Goal: Information Seeking & Learning: Learn about a topic

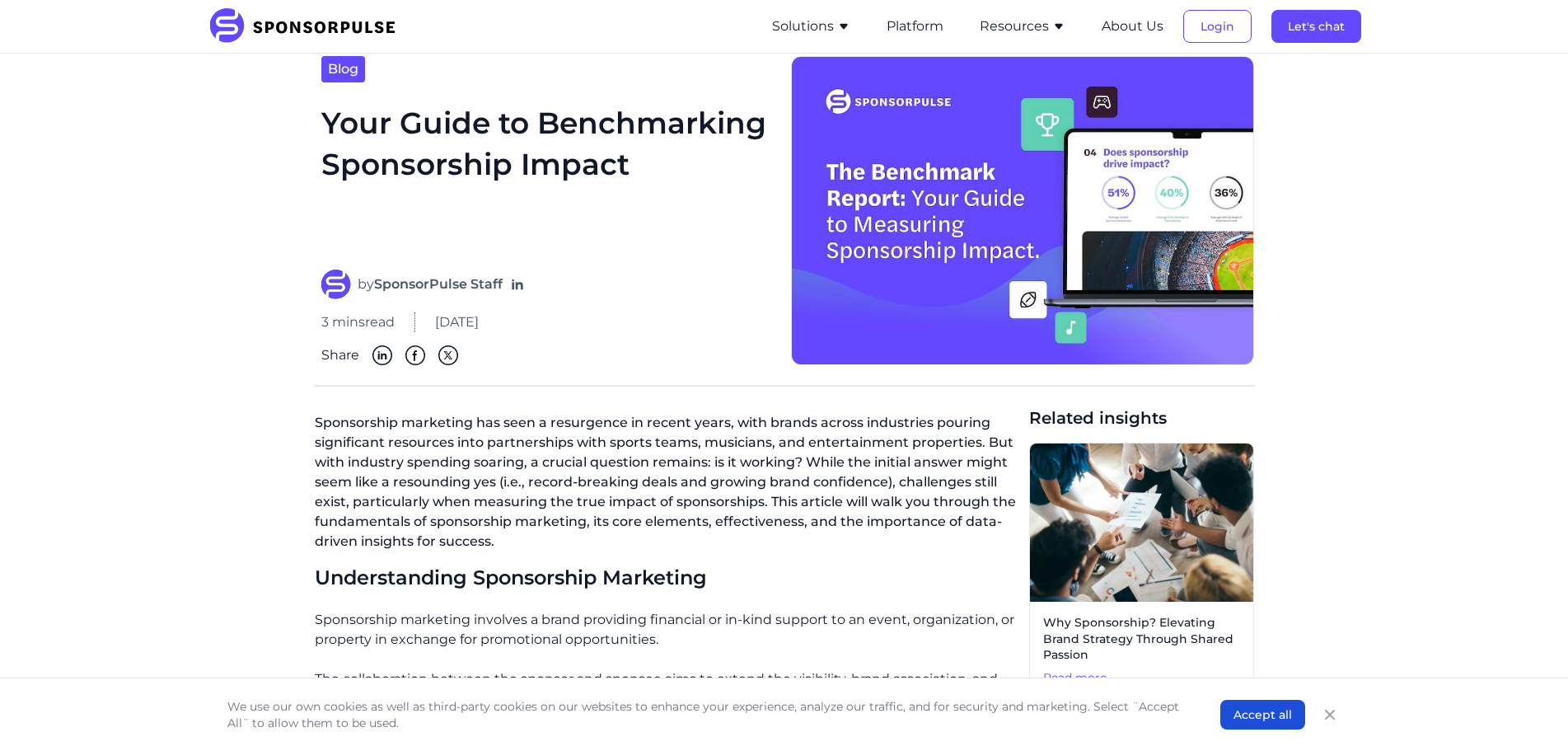
scroll to position [165, 0]
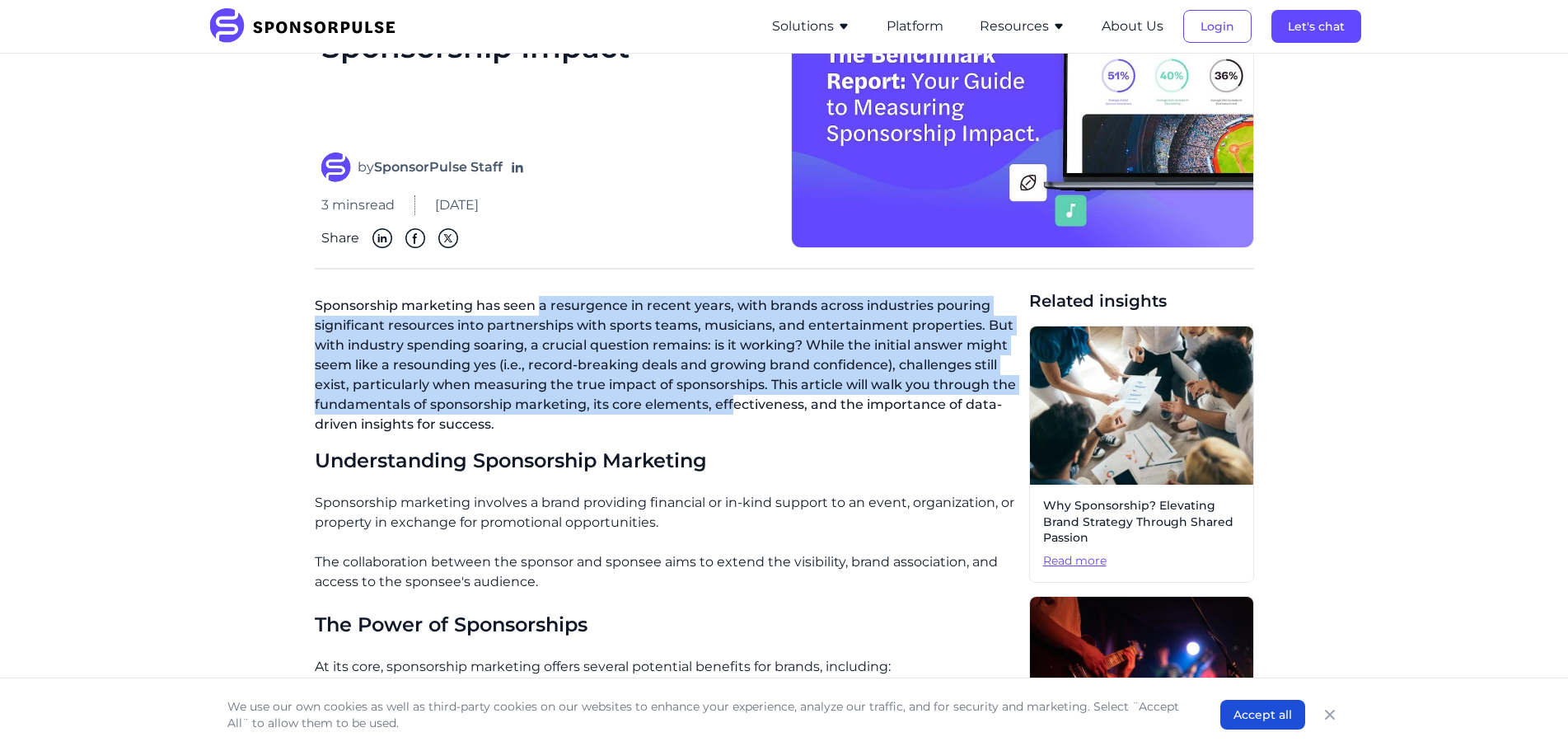
drag, startPoint x: 548, startPoint y: 313, endPoint x: 667, endPoint y: 375, distance: 134.2
click at [729, 396] on p "Sponsorship marketing has seen a resurgence in recent years, with brands across…" at bounding box center [665, 368] width 701 height 158
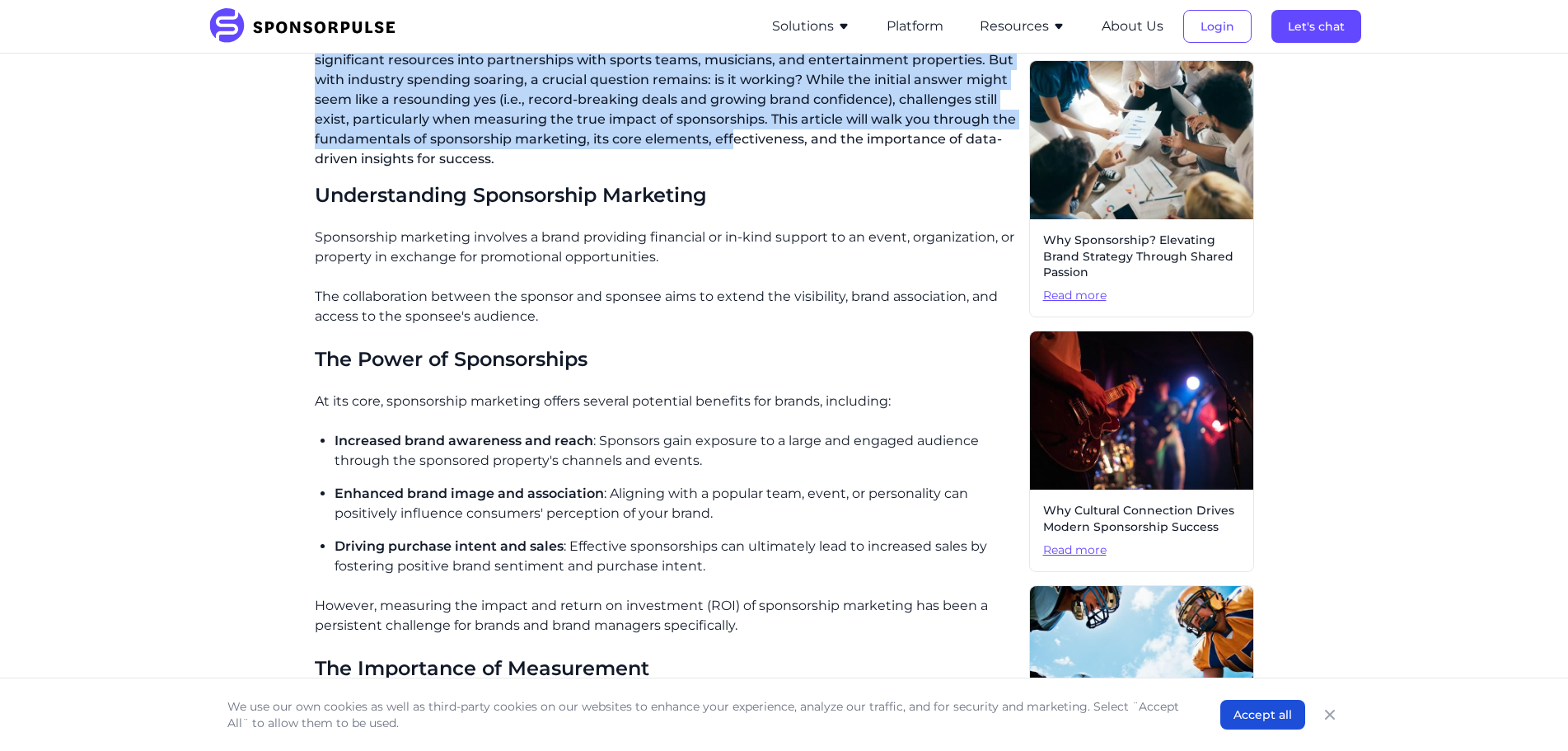
scroll to position [495, 0]
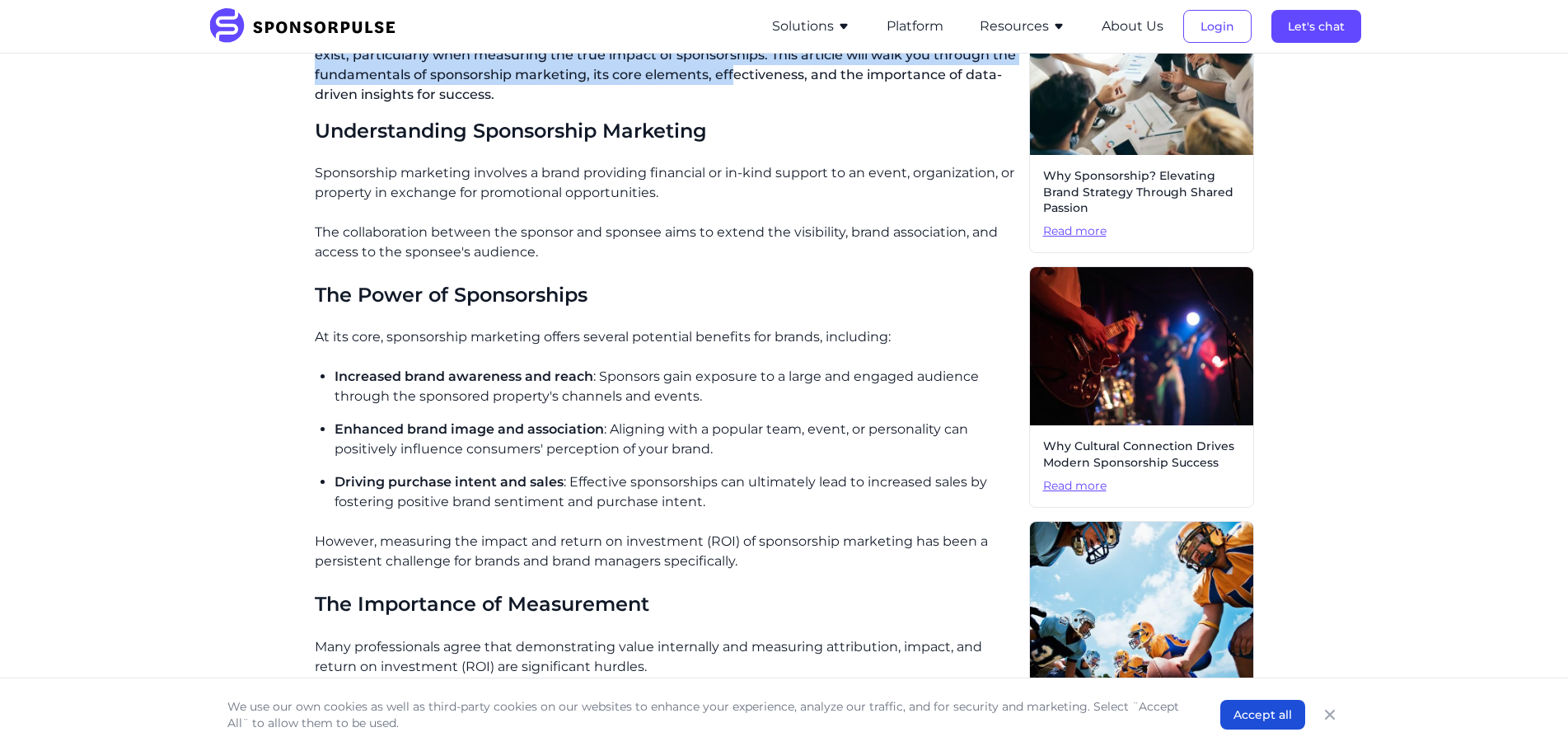
drag, startPoint x: 481, startPoint y: 180, endPoint x: 702, endPoint y: 255, distance: 233.4
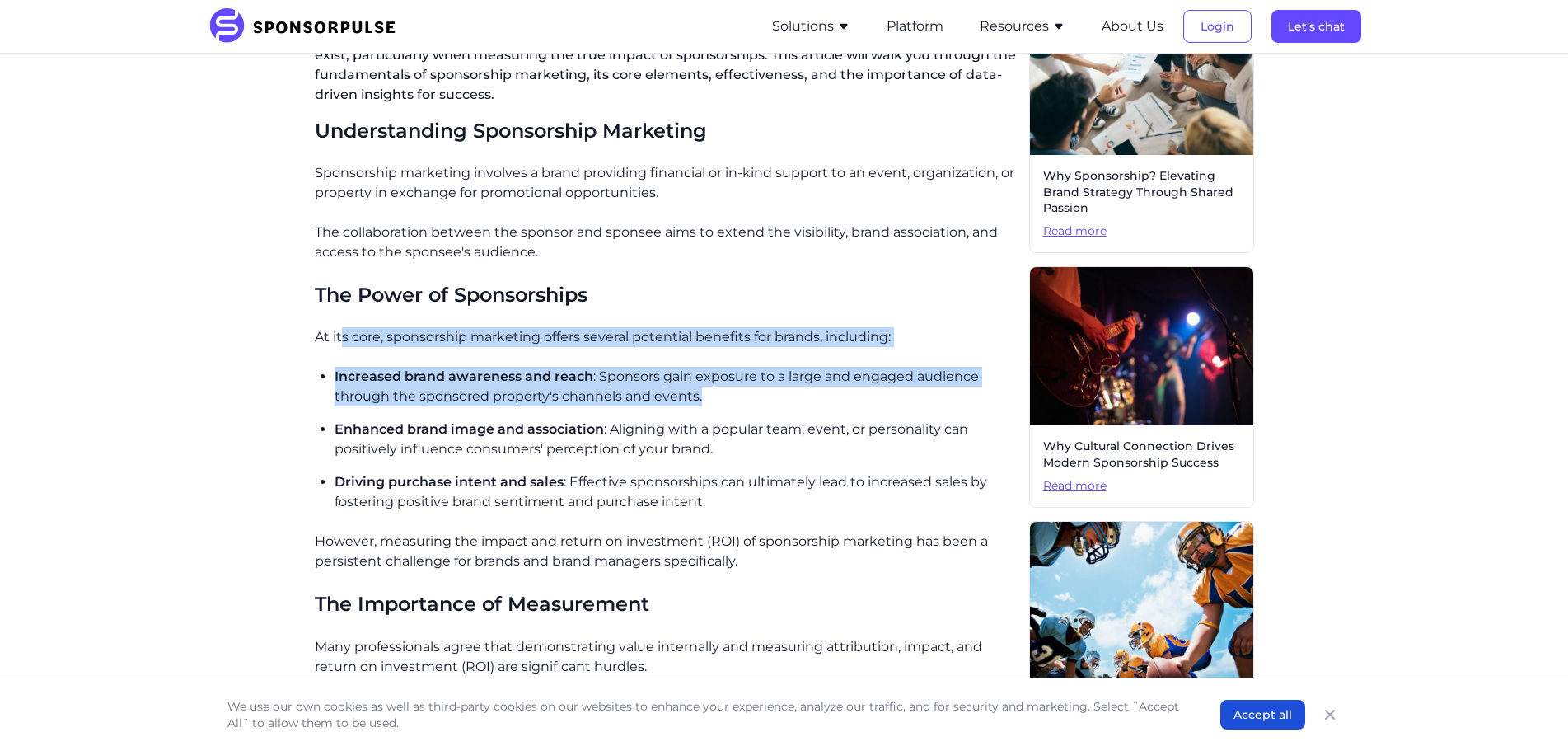
drag, startPoint x: 349, startPoint y: 346, endPoint x: 709, endPoint y: 402, distance: 364.3
click at [709, 402] on p "Increased brand awareness and reach : Sponsors gain exposure to a large and eng…" at bounding box center [676, 386] width 682 height 39
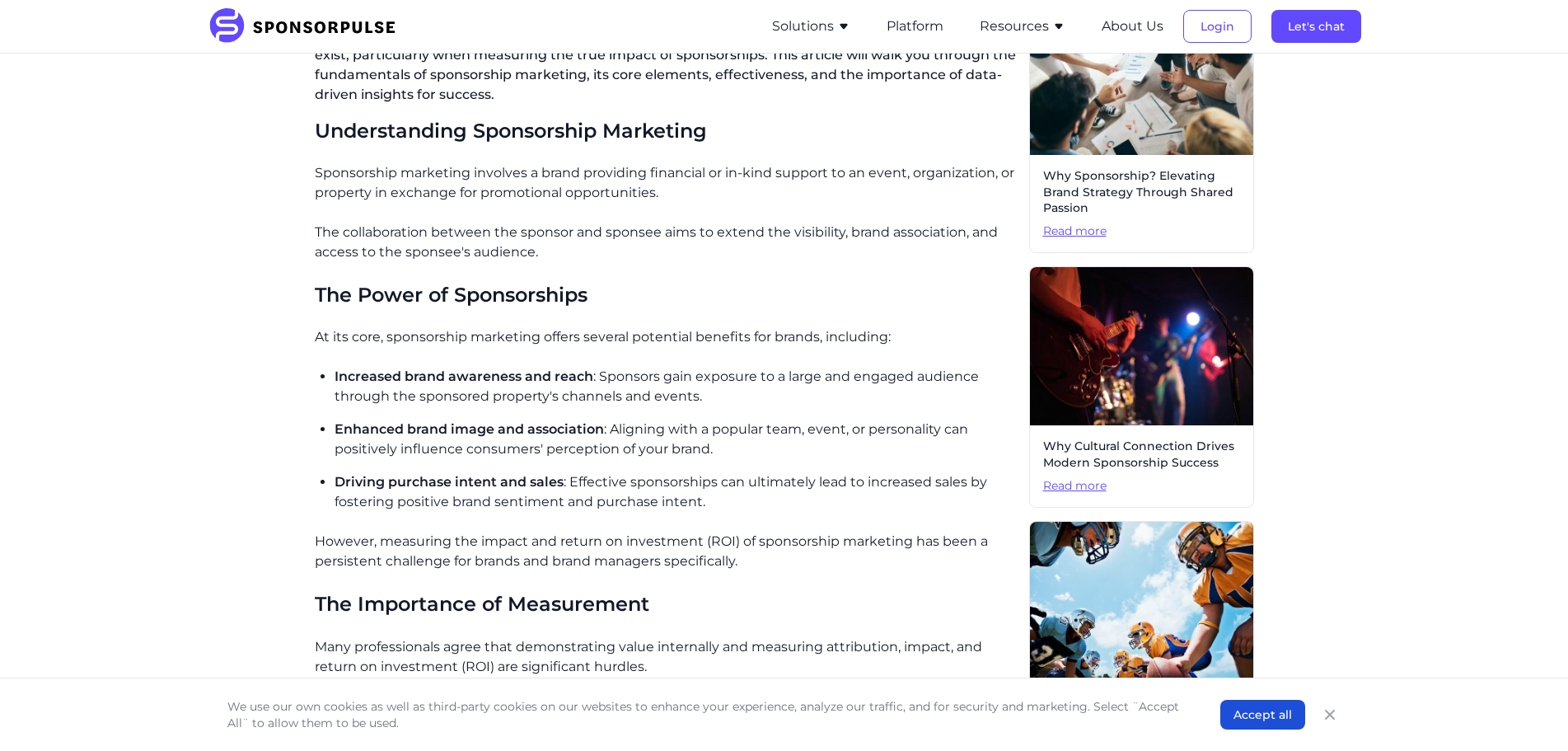
drag, startPoint x: 396, startPoint y: 432, endPoint x: 749, endPoint y: 575, distance: 380.9
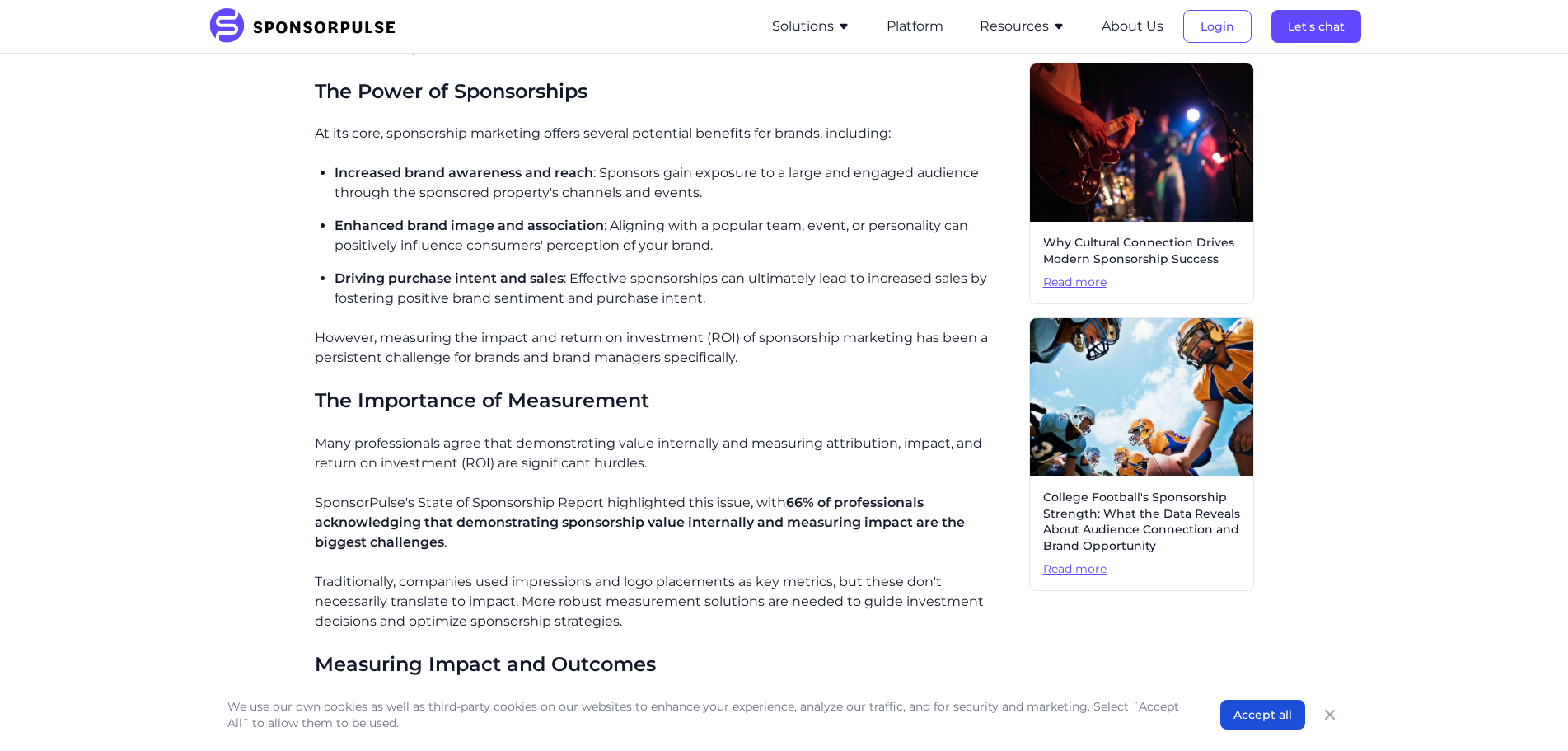
scroll to position [742, 0]
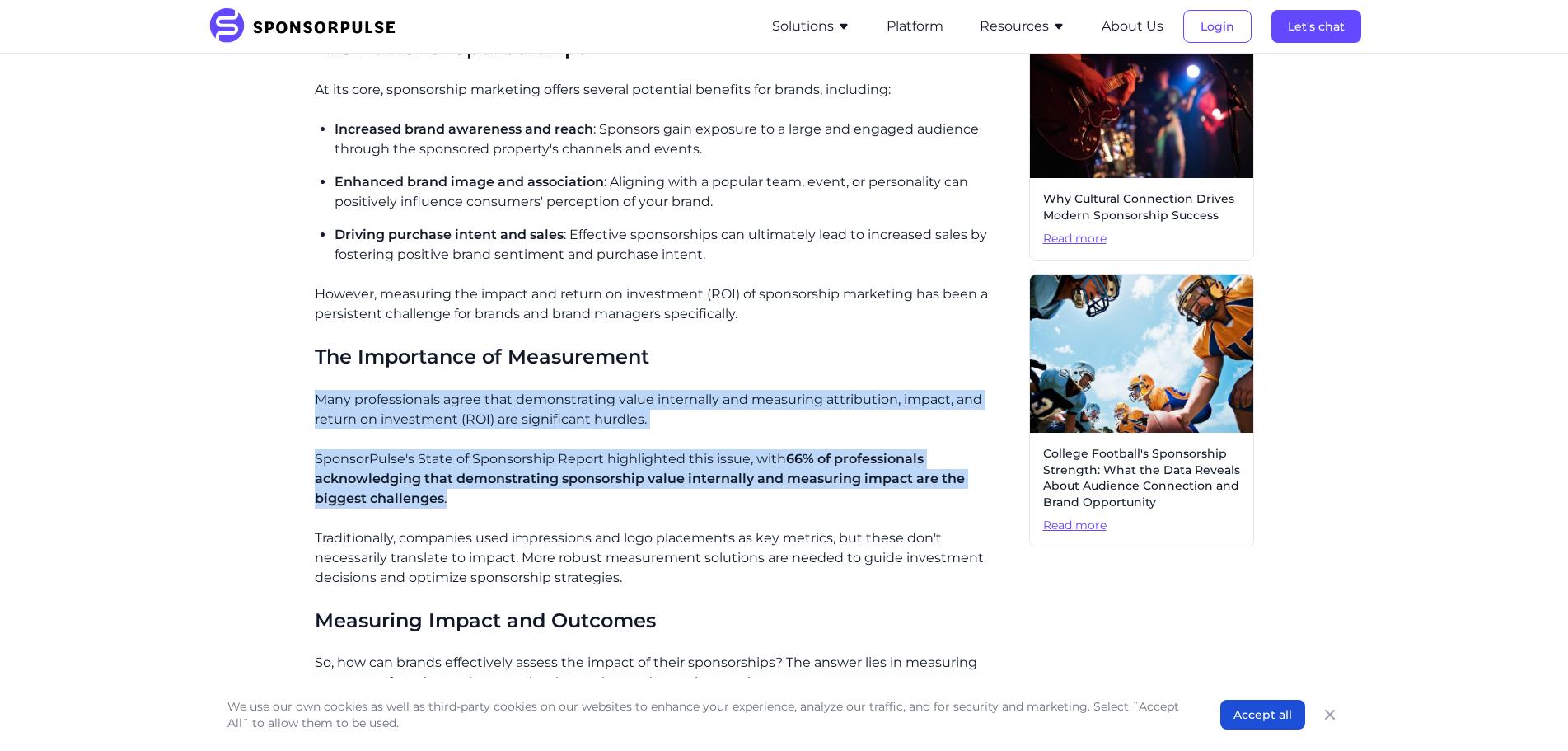
drag, startPoint x: 315, startPoint y: 405, endPoint x: 755, endPoint y: 506, distance: 451.4
click at [743, 503] on div "Understanding Sponsorship Marketing Sponsorship marketing involves a brand prov…" at bounding box center [665, 732] width 701 height 1723
click at [823, 582] on p "Traditionally, companies used impressions and logo placements as key metrics, b…" at bounding box center [665, 558] width 701 height 59
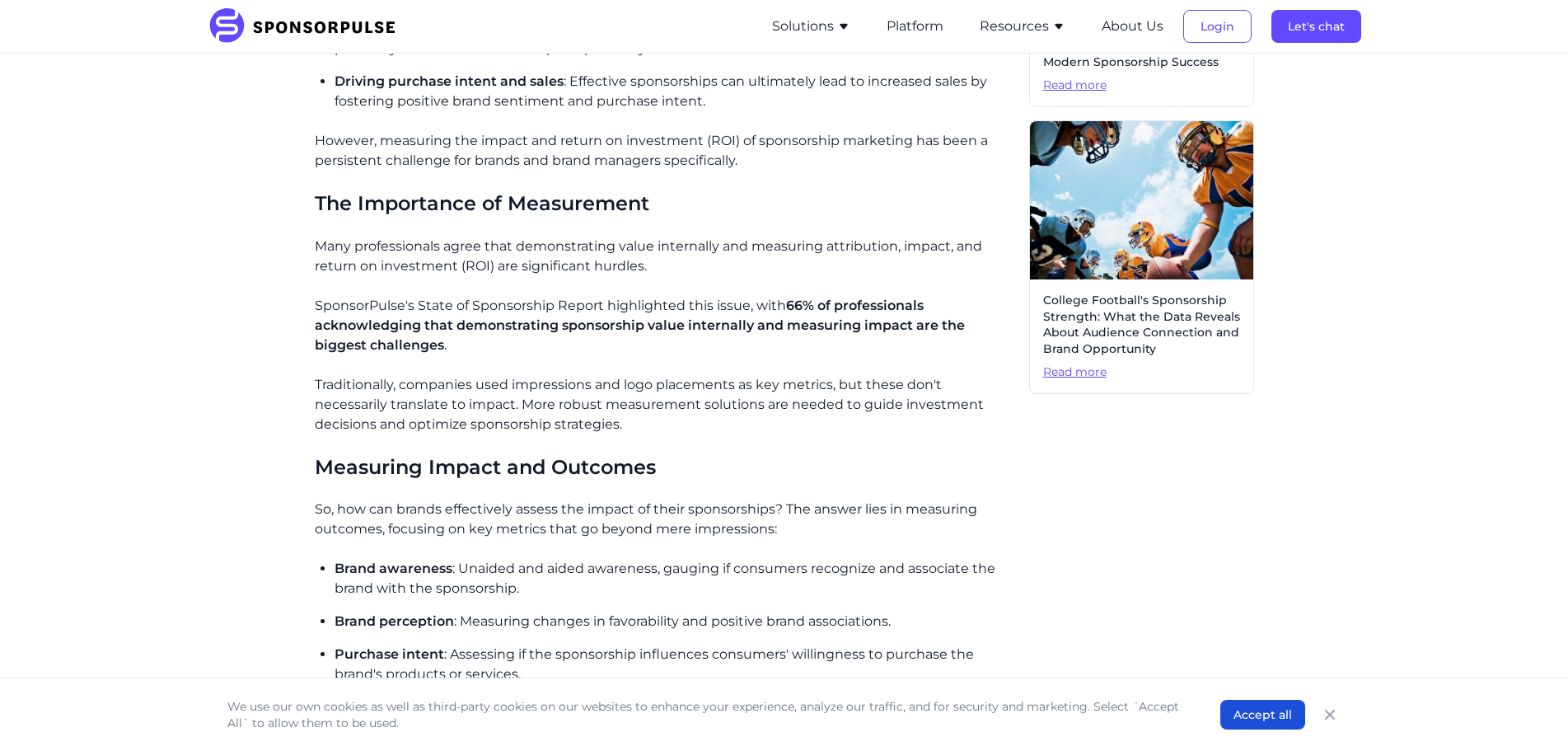
scroll to position [907, 0]
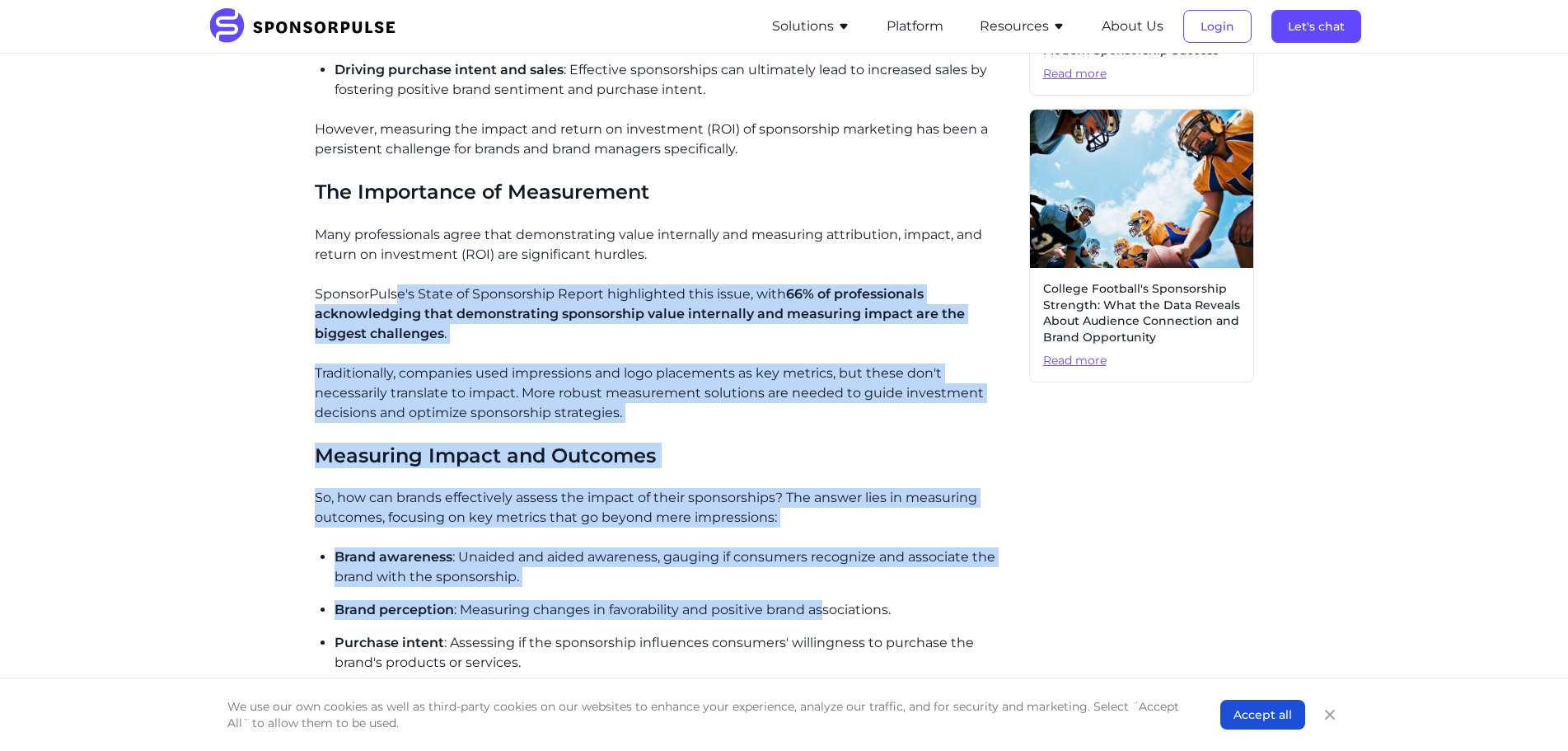
drag, startPoint x: 397, startPoint y: 295, endPoint x: 823, endPoint y: 616, distance: 533.4
click at [823, 616] on div "Understanding Sponsorship Marketing Sponsorship marketing involves a brand prov…" at bounding box center [665, 567] width 701 height 1723
click at [823, 616] on p "Brand perception : Measuring changes in favorability and positive brand associa…" at bounding box center [676, 610] width 682 height 20
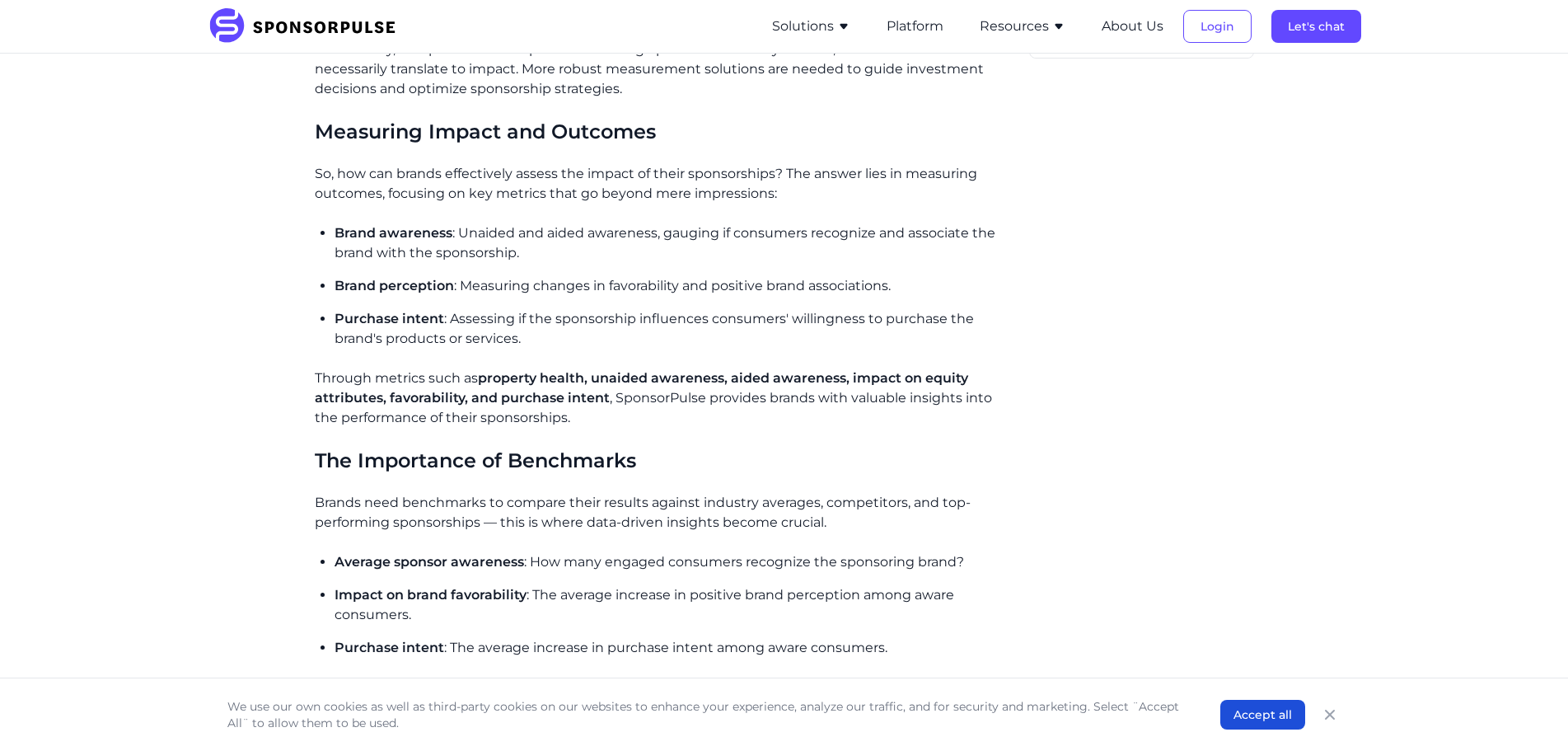
scroll to position [1237, 0]
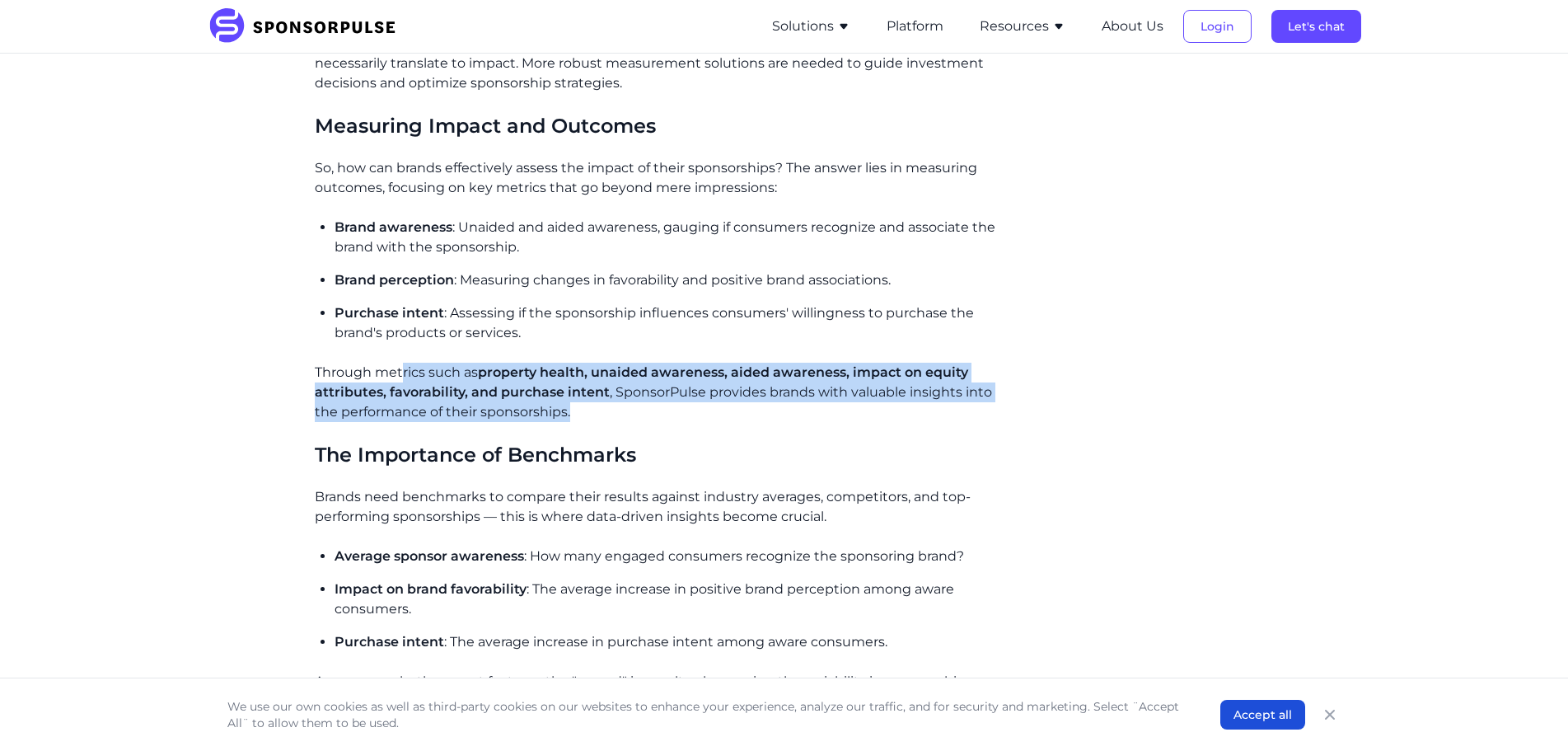
drag, startPoint x: 400, startPoint y: 368, endPoint x: 616, endPoint y: 424, distance: 223.1
click at [616, 424] on div "Understanding Sponsorship Marketing Sponsorship marketing involves a brand prov…" at bounding box center [665, 238] width 701 height 1723
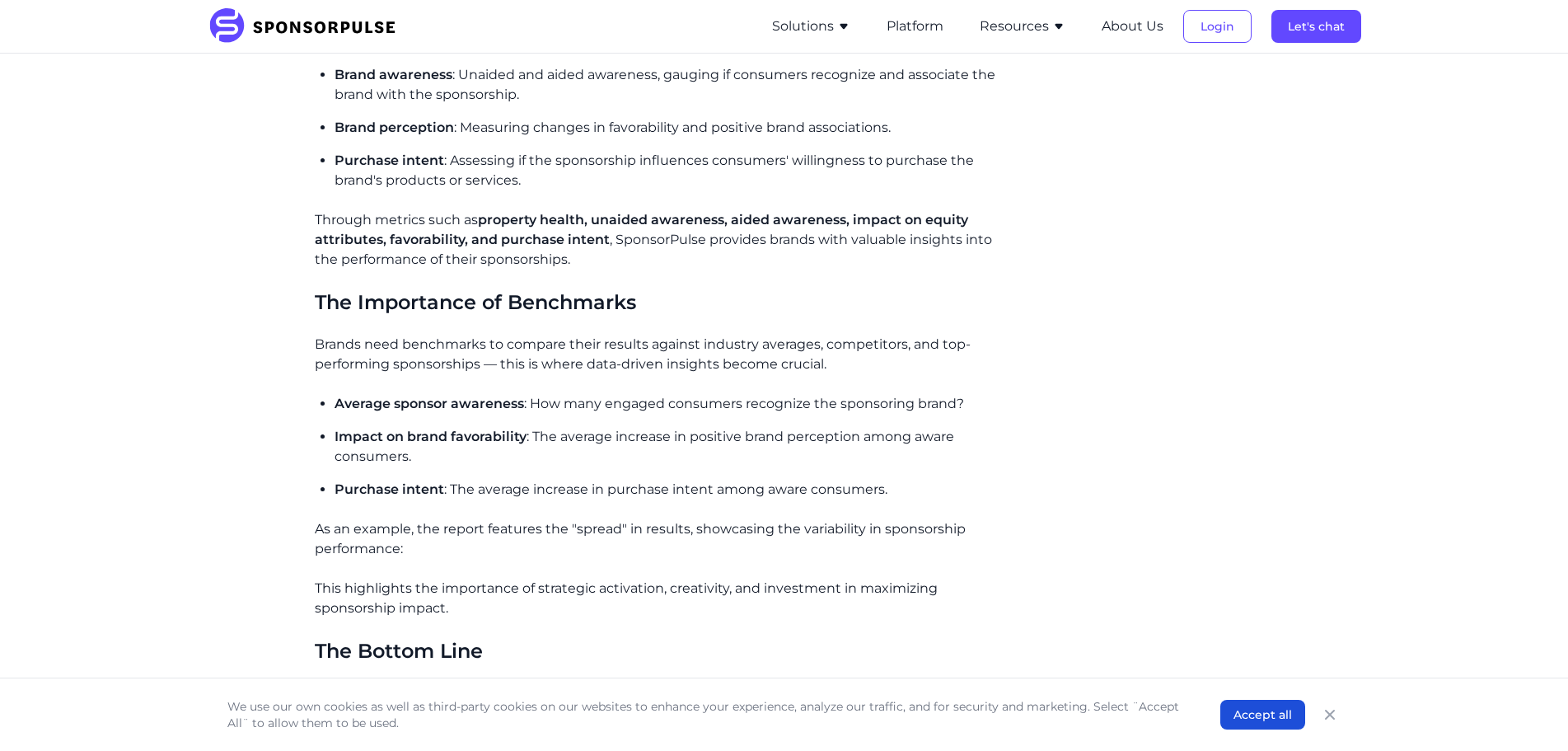
scroll to position [1485, 0]
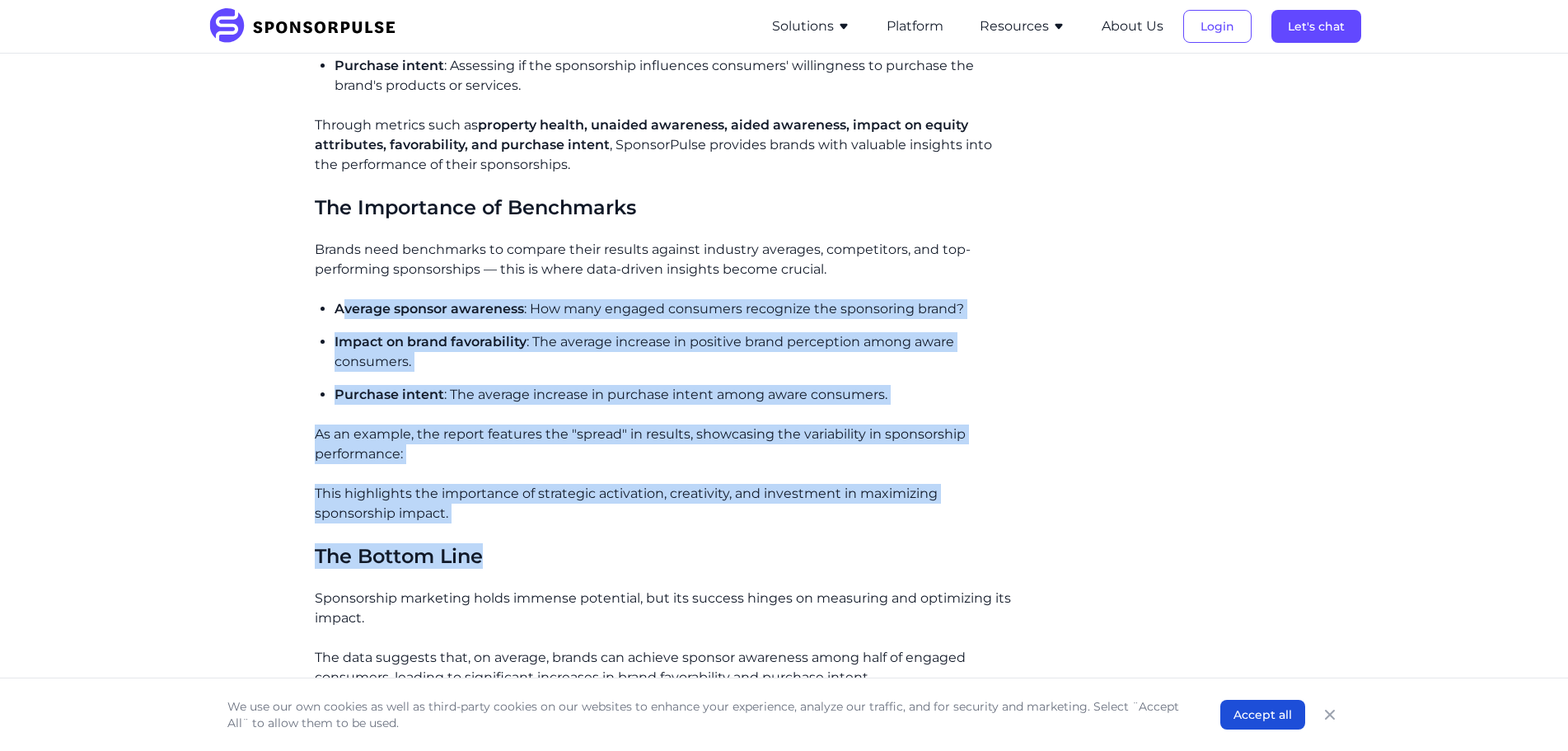
drag, startPoint x: 339, startPoint y: 310, endPoint x: 761, endPoint y: 556, distance: 488.5
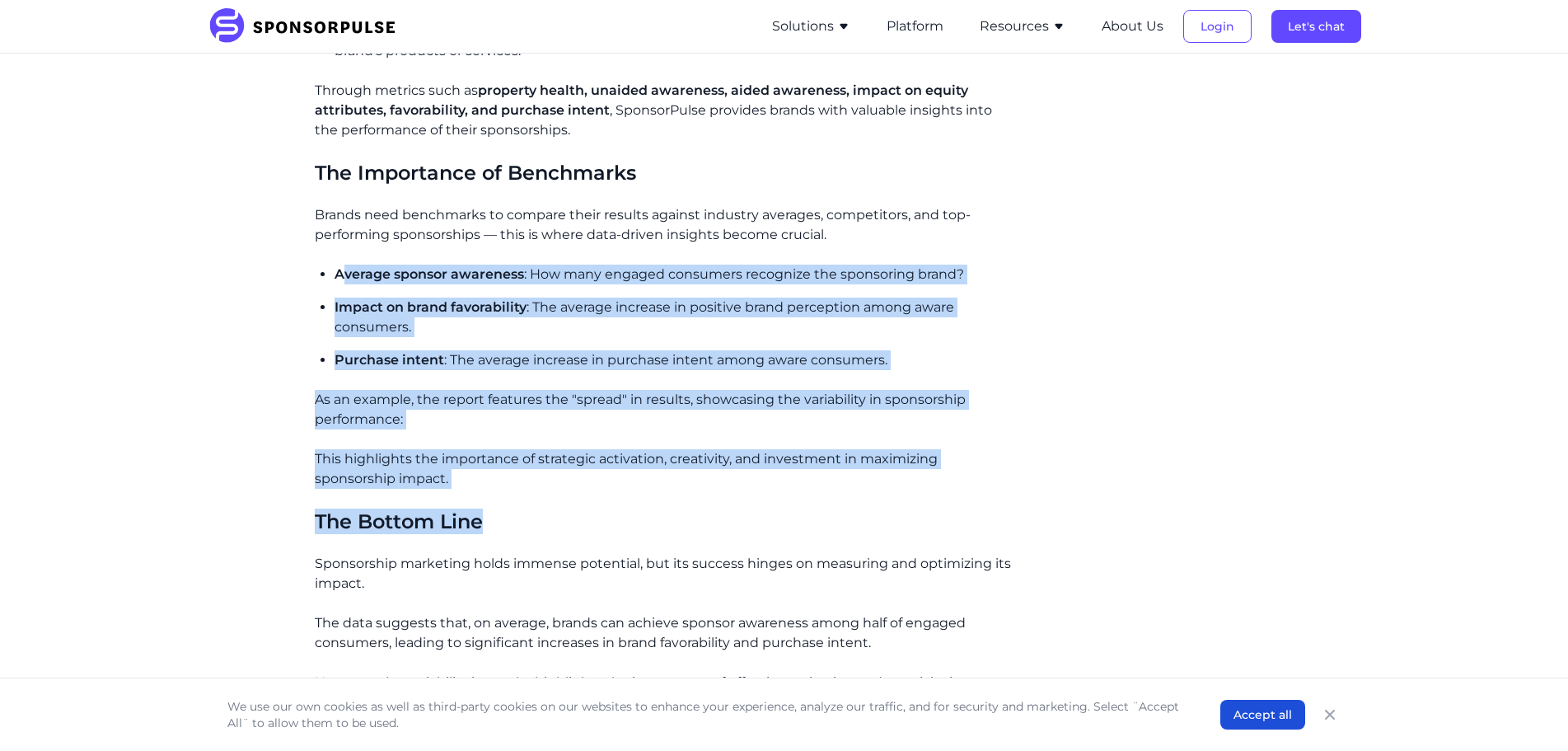
scroll to position [1732, 0]
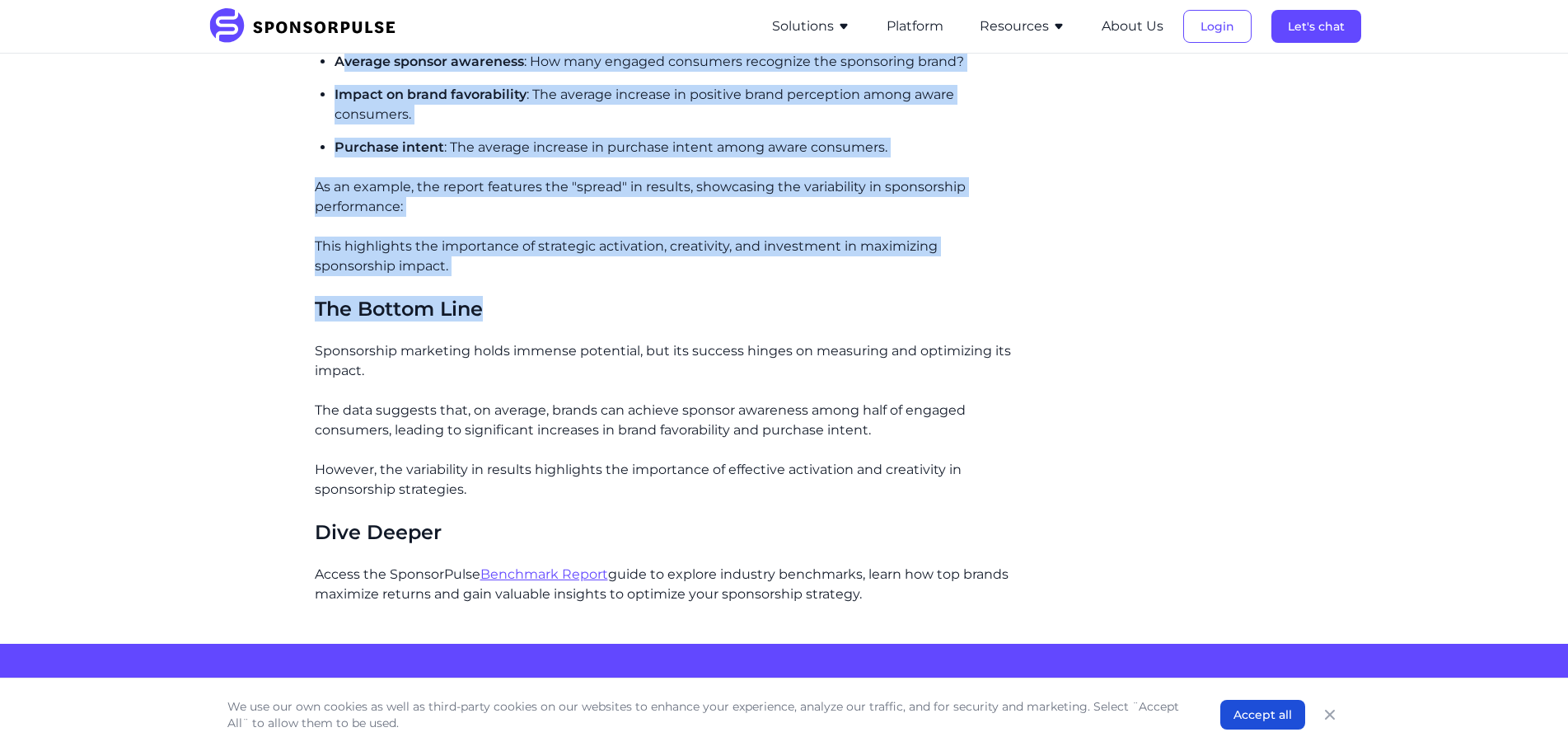
drag, startPoint x: 378, startPoint y: 351, endPoint x: 594, endPoint y: 546, distance: 291.0
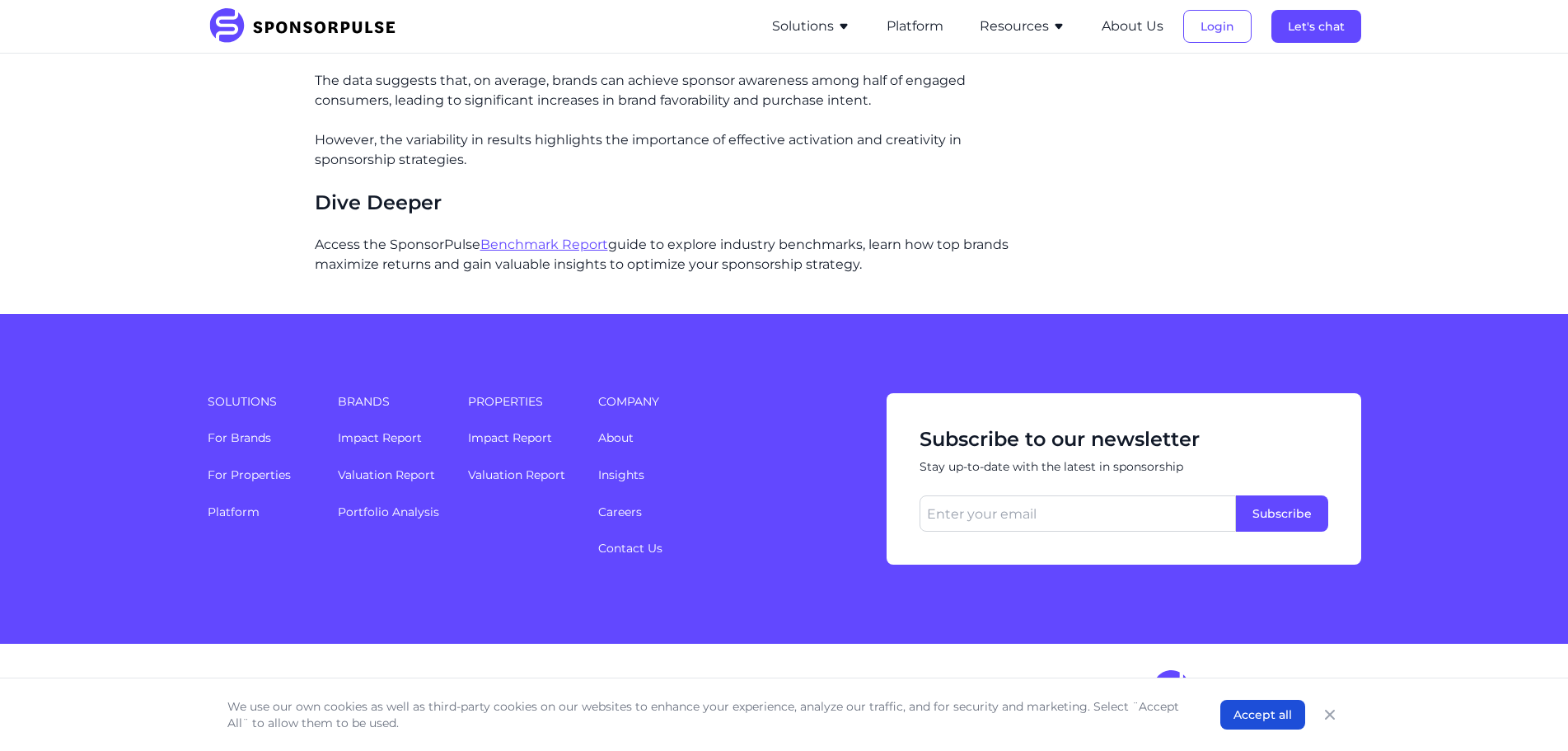
scroll to position [1979, 0]
